Goal: Navigation & Orientation: Find specific page/section

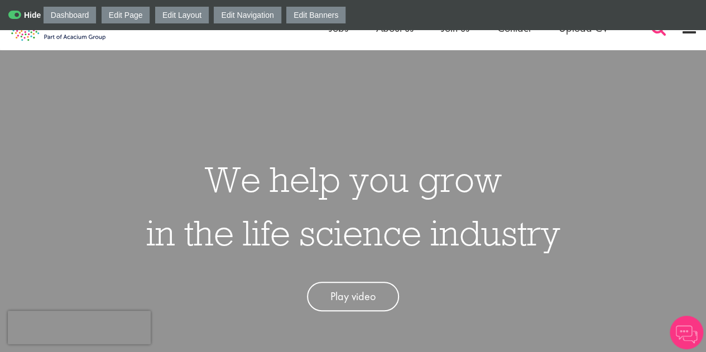
click at [657, 31] on span at bounding box center [658, 28] width 17 height 17
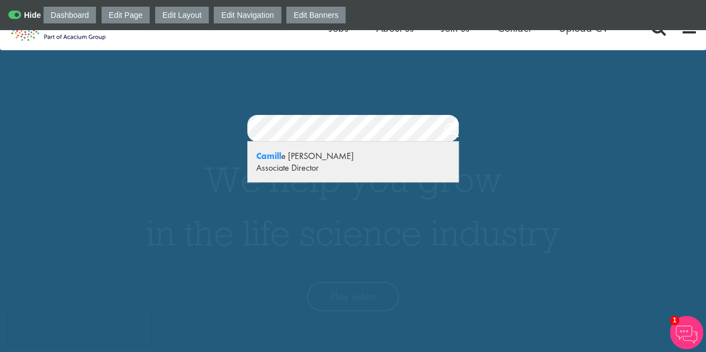
click at [343, 176] on div "Camill e Sandres Associate Director" at bounding box center [353, 162] width 210 height 40
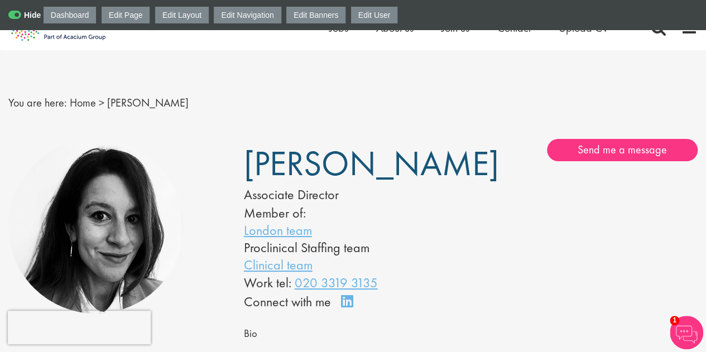
click at [10, 13] on icon at bounding box center [24, 14] width 32 height 11
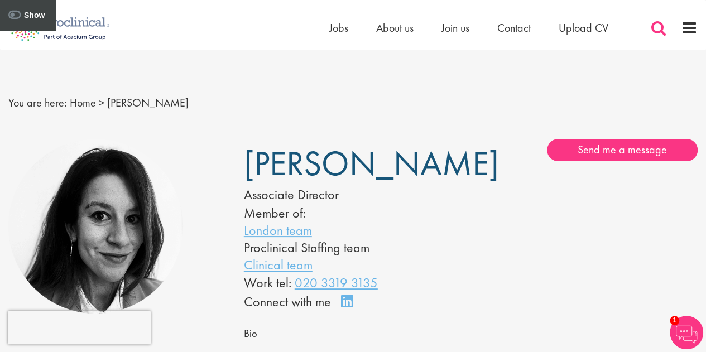
click at [658, 25] on span at bounding box center [658, 28] width 17 height 17
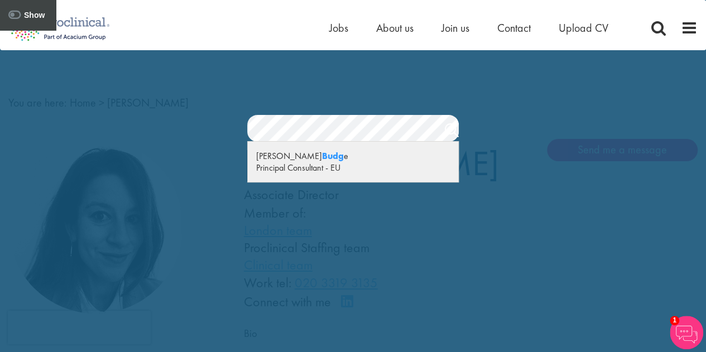
click at [263, 167] on div "Principal Consultant - EU" at bounding box center [353, 168] width 194 height 12
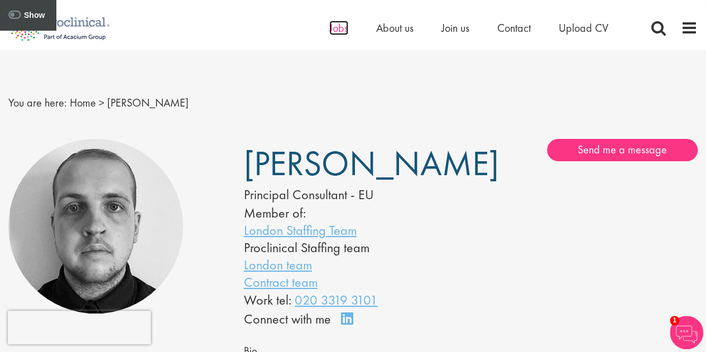
click at [330, 29] on span "Jobs" at bounding box center [338, 28] width 19 height 15
